Goal: Obtain resource: Download file/media

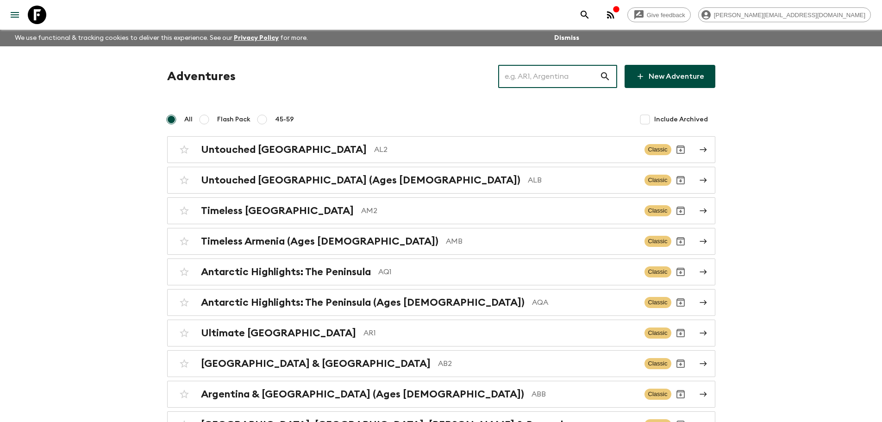
click at [575, 81] on input "text" at bounding box center [548, 76] width 101 height 26
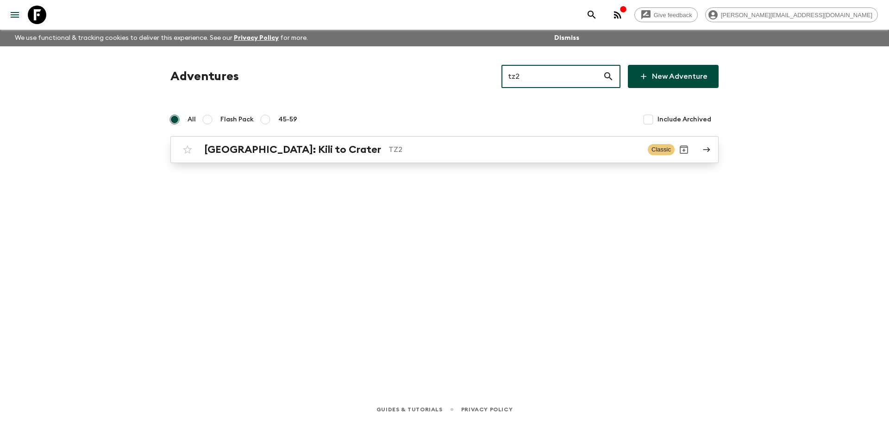
type input "tz2"
click at [532, 145] on p "TZ2" at bounding box center [514, 149] width 252 height 11
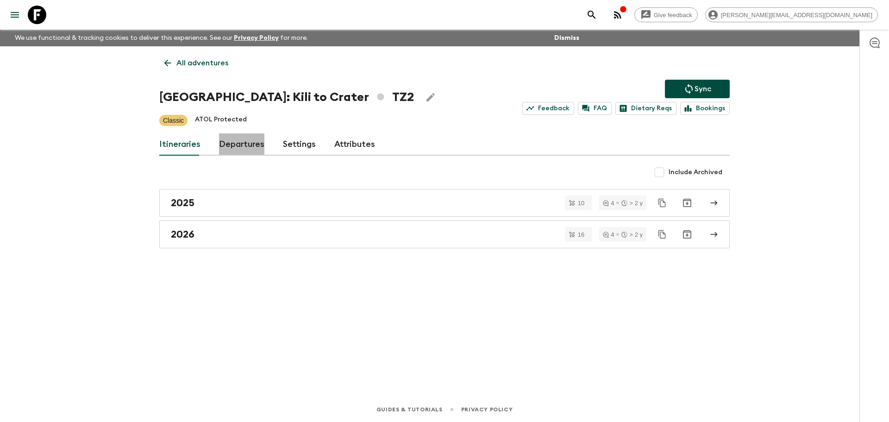
click at [256, 144] on link "Departures" at bounding box center [241, 144] width 45 height 22
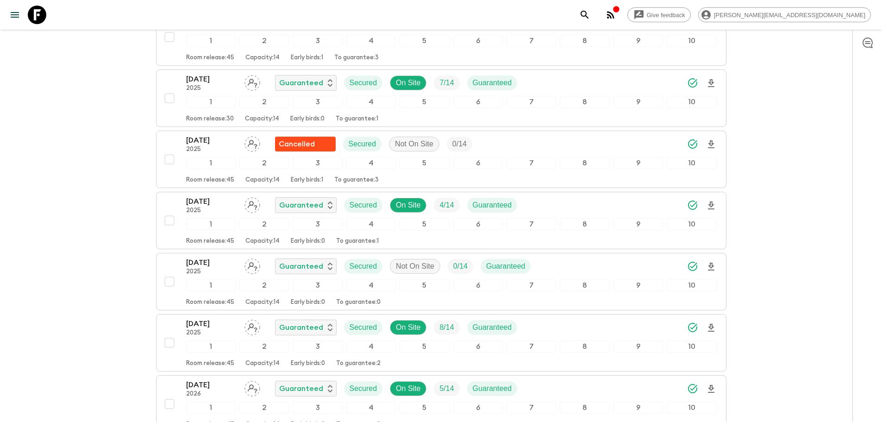
scroll to position [459, 0]
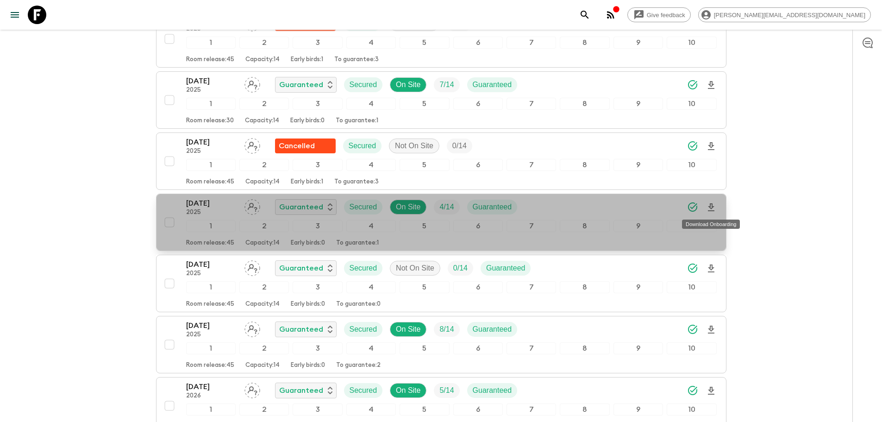
click at [713, 207] on icon "Download Onboarding" at bounding box center [711, 207] width 6 height 8
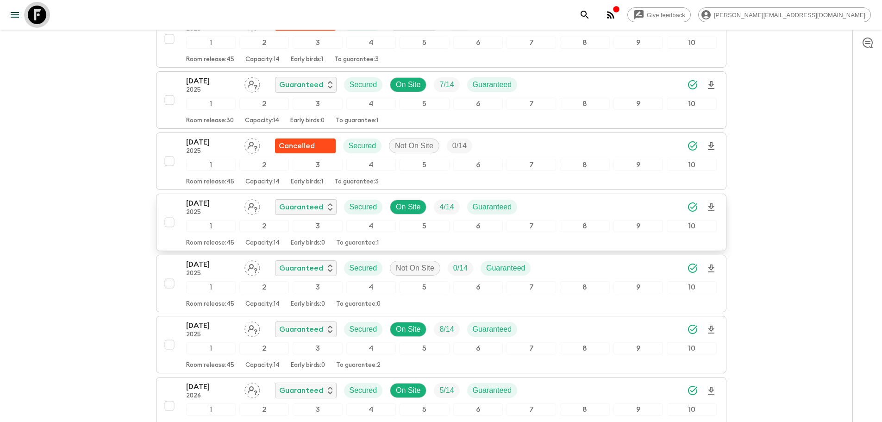
drag, startPoint x: 42, startPoint y: 9, endPoint x: 376, endPoint y: 41, distance: 335.3
click at [42, 9] on icon at bounding box center [37, 15] width 19 height 19
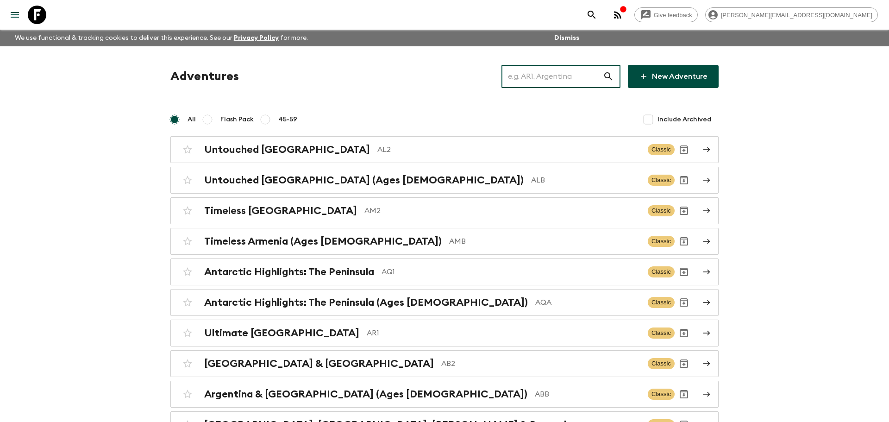
click at [588, 76] on input "text" at bounding box center [551, 76] width 101 height 26
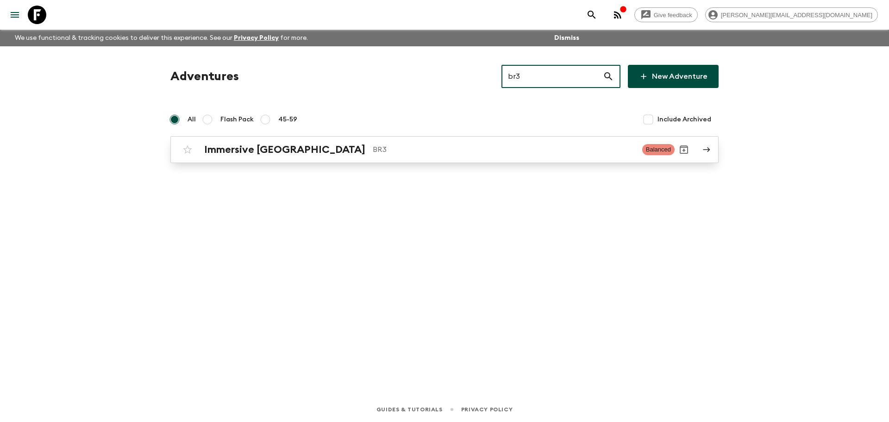
type input "br3"
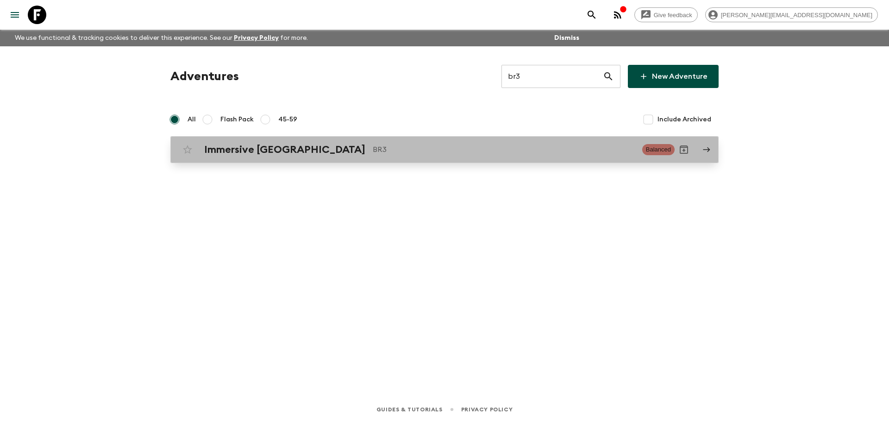
click at [453, 140] on link "Immersive [GEOGRAPHIC_DATA] BR3 Balanced" at bounding box center [444, 149] width 548 height 27
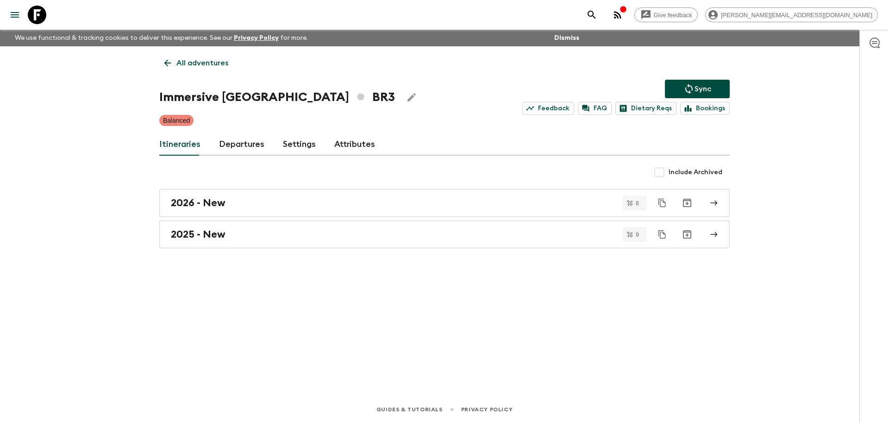
click at [253, 147] on link "Departures" at bounding box center [241, 144] width 45 height 22
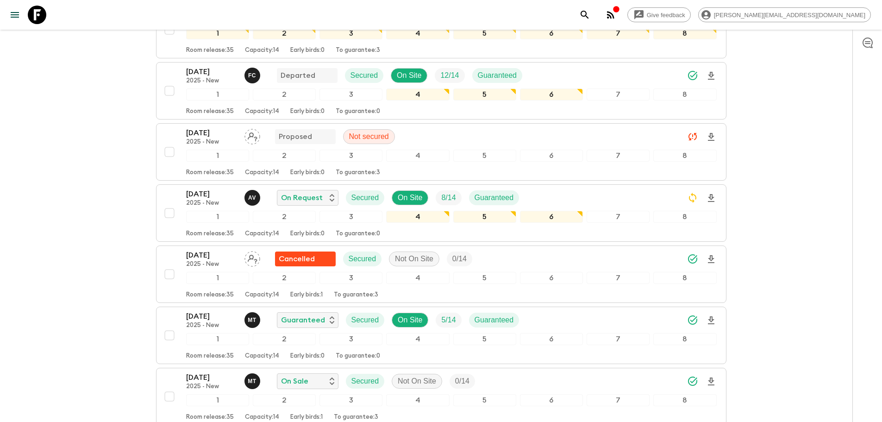
scroll to position [243, 0]
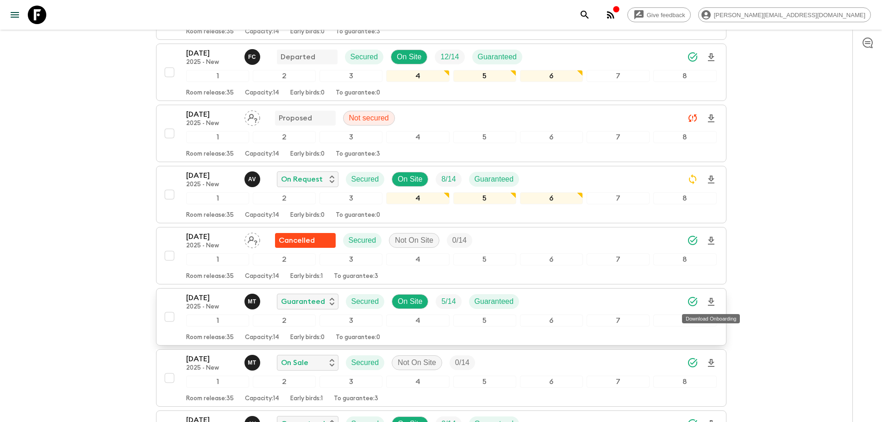
click at [707, 298] on icon "Download Onboarding" at bounding box center [711, 301] width 11 height 11
